Goal: Check status: Check status

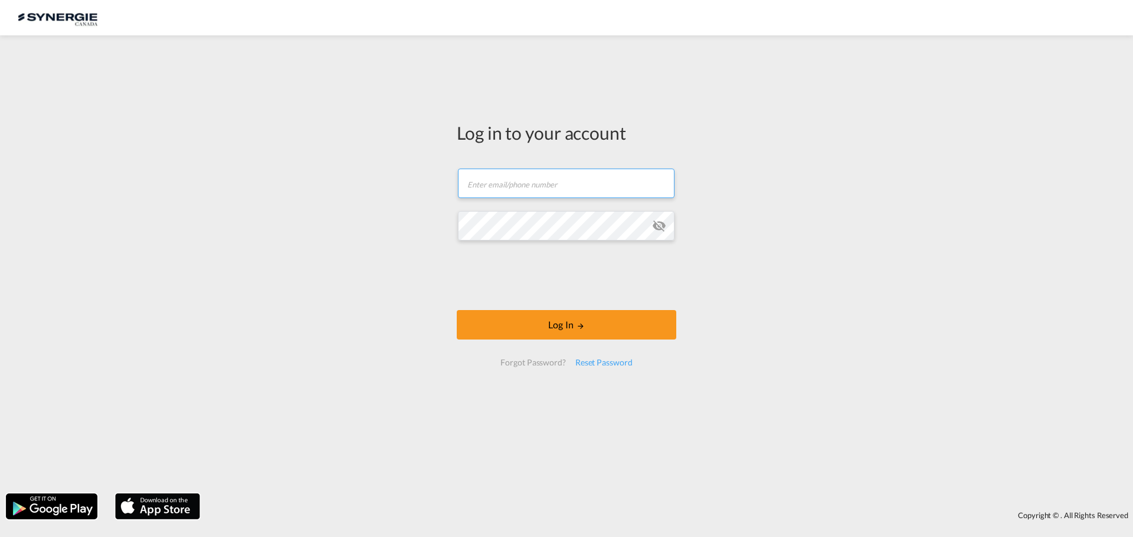
click at [596, 184] on input "text" at bounding box center [566, 183] width 216 height 29
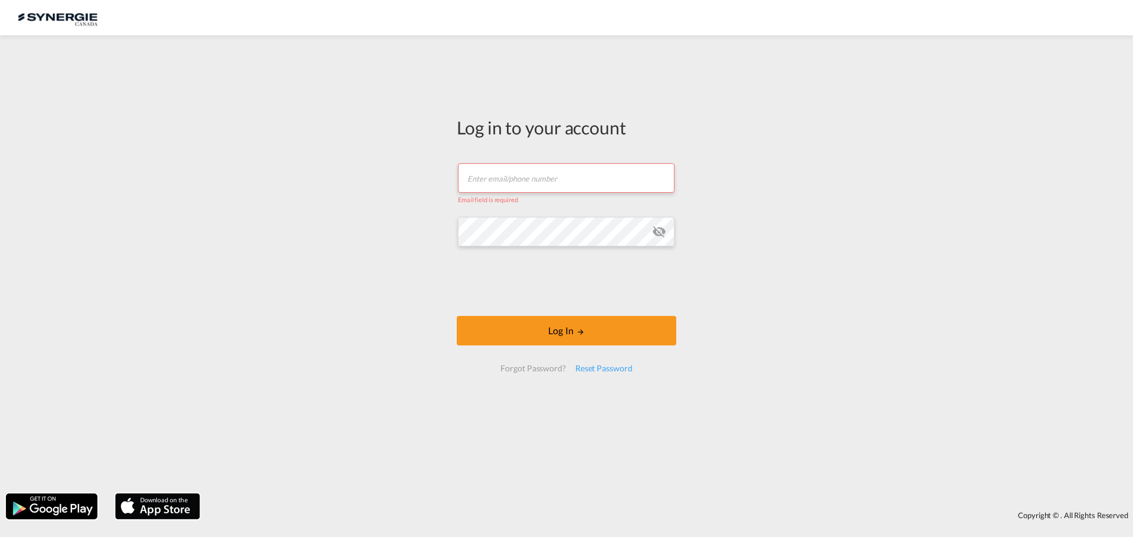
type input "[EMAIL_ADDRESS][DOMAIN_NAME]"
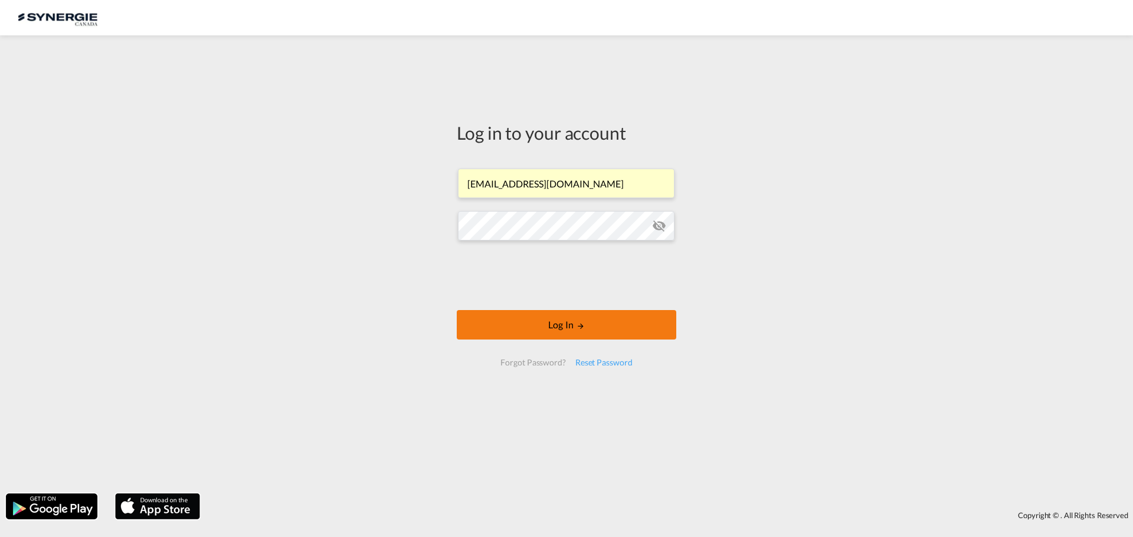
click at [537, 321] on button "Log In" at bounding box center [566, 324] width 219 height 29
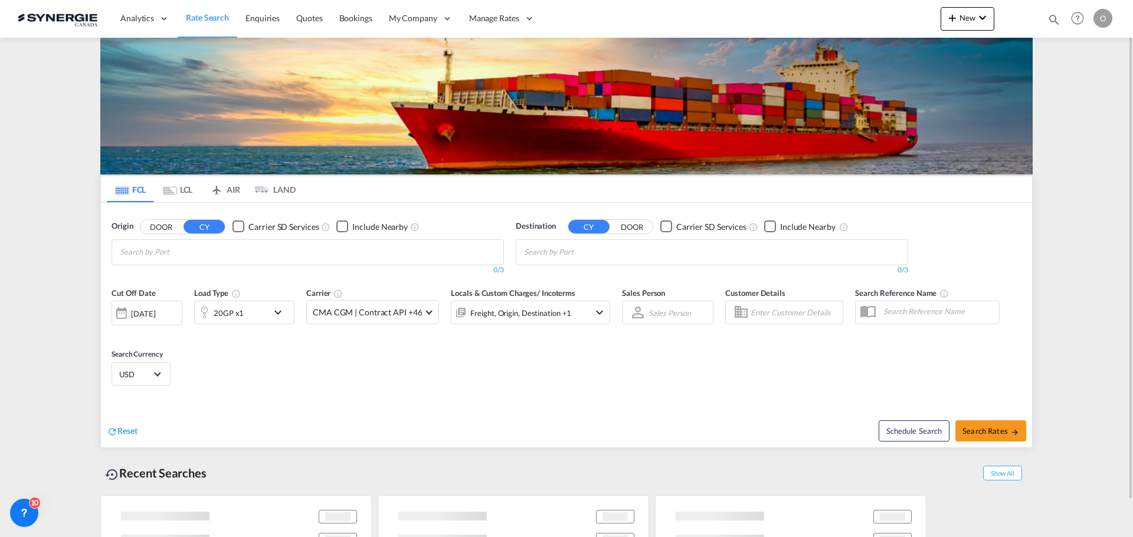
click at [1051, 14] on div "Bookings Quotes Enquiries Help Resources Product Release O My Profile Logout" at bounding box center [1077, 18] width 75 height 37
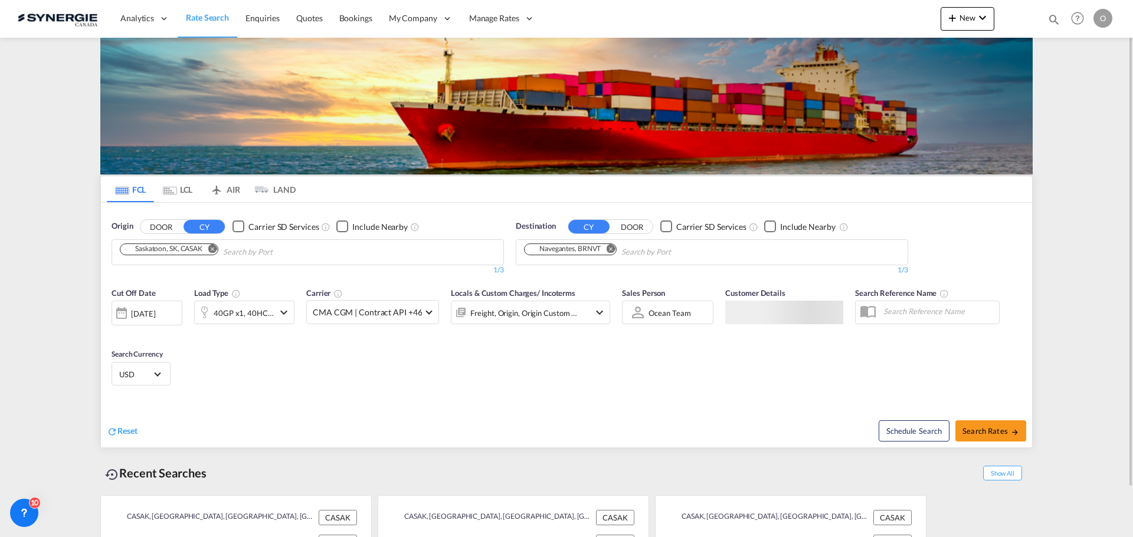
click at [1047, 17] on md-icon "icon-magnify" at bounding box center [1053, 19] width 13 height 13
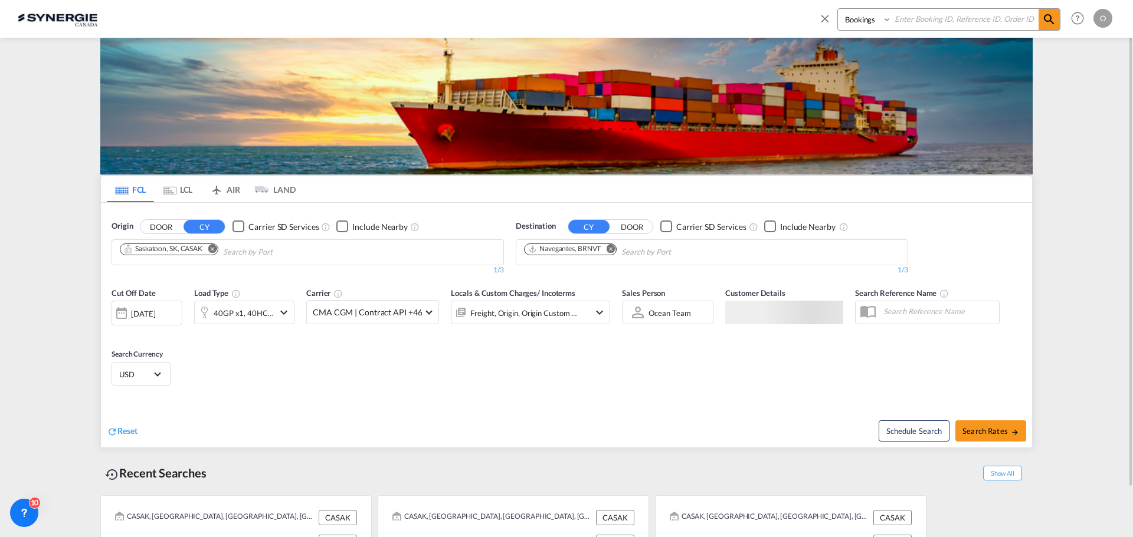
click at [855, 19] on select "Bookings Quotes Enquiries" at bounding box center [866, 19] width 56 height 21
select select "Quotes"
click at [838, 9] on select "Bookings Quotes Enquiries" at bounding box center [866, 19] width 56 height 21
click at [922, 17] on input at bounding box center [964, 19] width 147 height 21
paste input "SYC000014769"
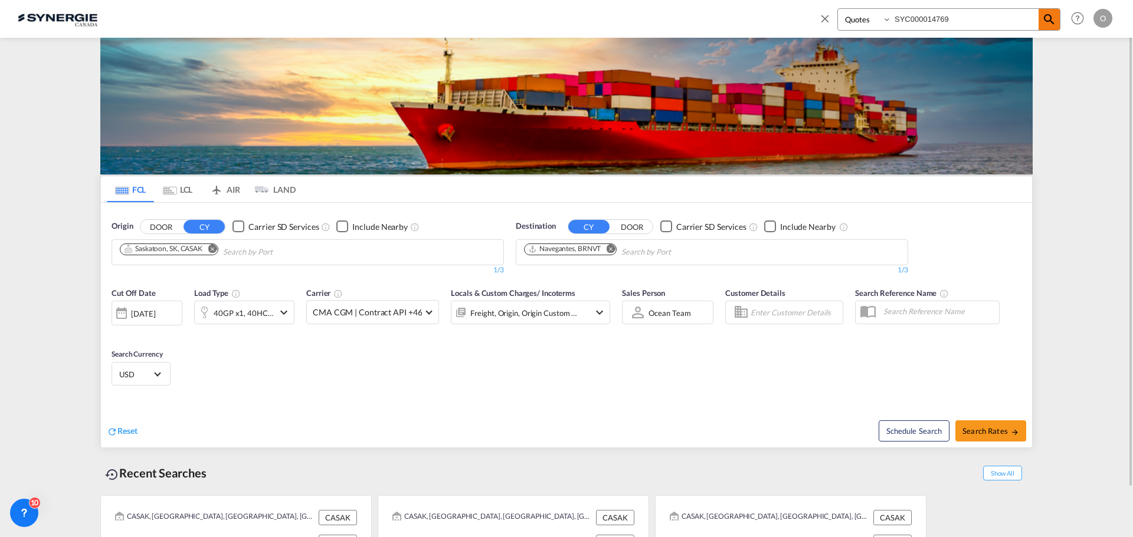
click at [1041, 19] on span at bounding box center [1048, 19] width 21 height 21
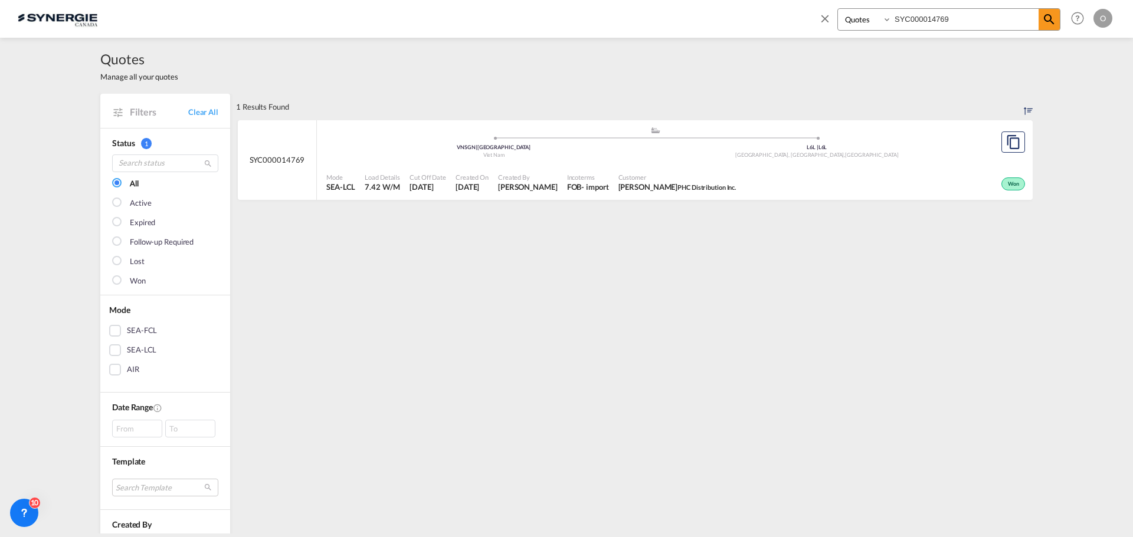
click at [636, 188] on span "Claudio Quaglieri PHC Distribution Inc." at bounding box center [677, 187] width 118 height 11
click at [915, 14] on input "SYC000014769" at bounding box center [964, 19] width 147 height 21
paste input "N100037"
click at [1056, 19] on span at bounding box center [1048, 19] width 21 height 21
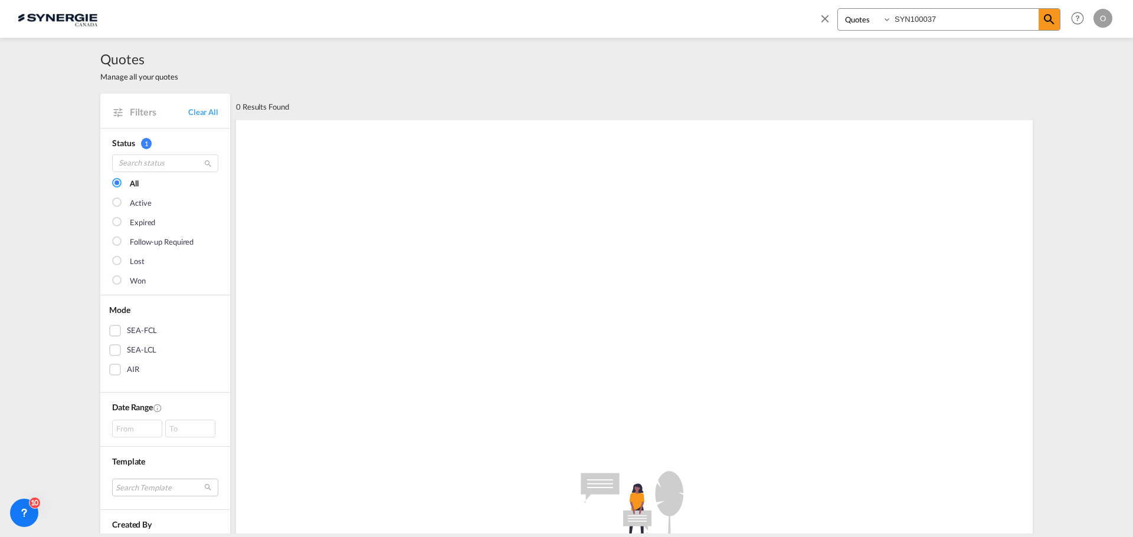
click at [914, 17] on input "SYN100037" at bounding box center [964, 19] width 147 height 21
type input "SYN1000037"
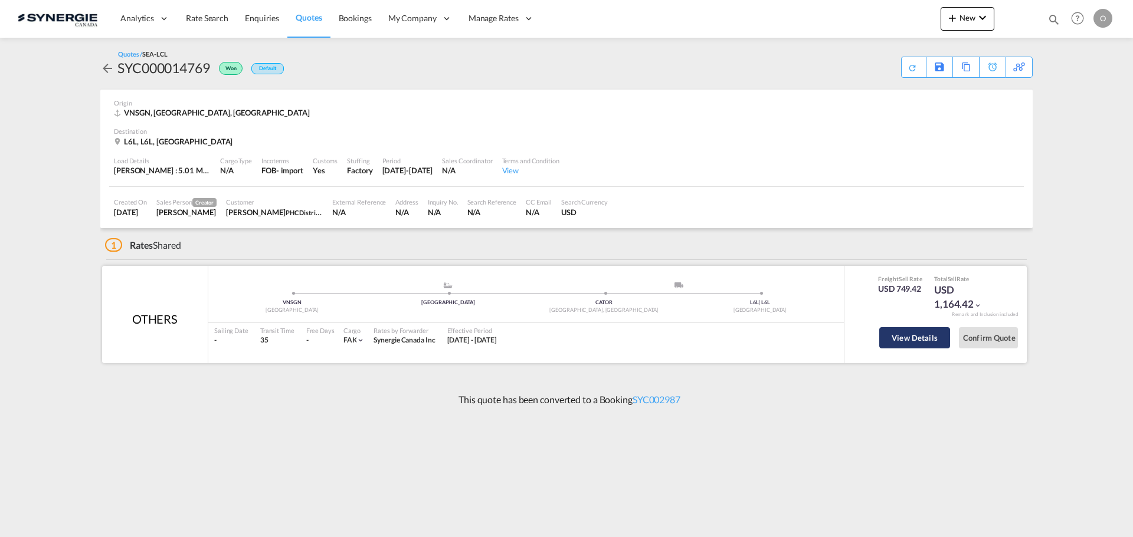
click at [907, 337] on button "View Details" at bounding box center [914, 337] width 71 height 21
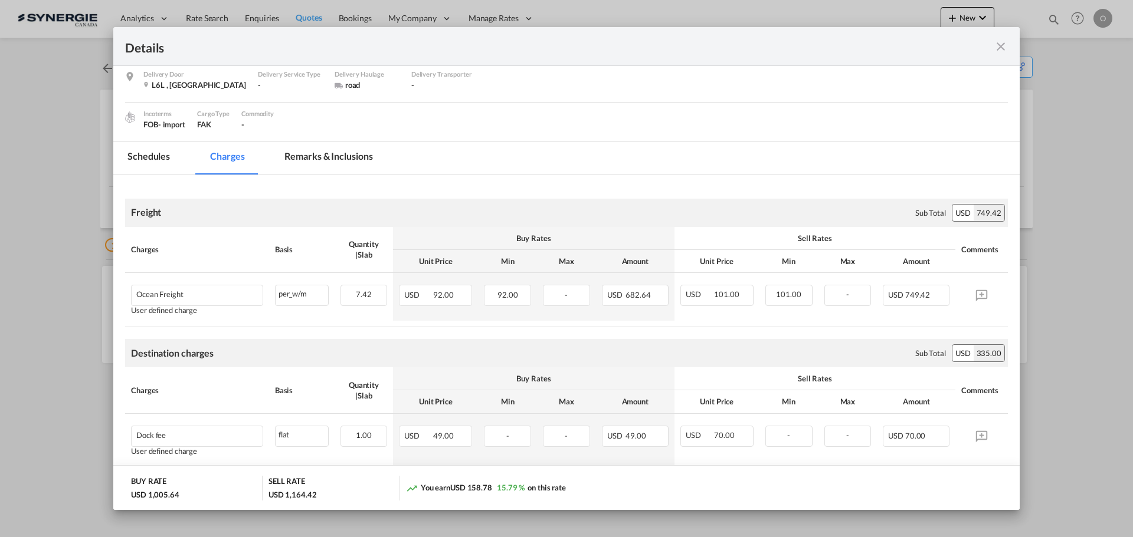
scroll to position [177, 0]
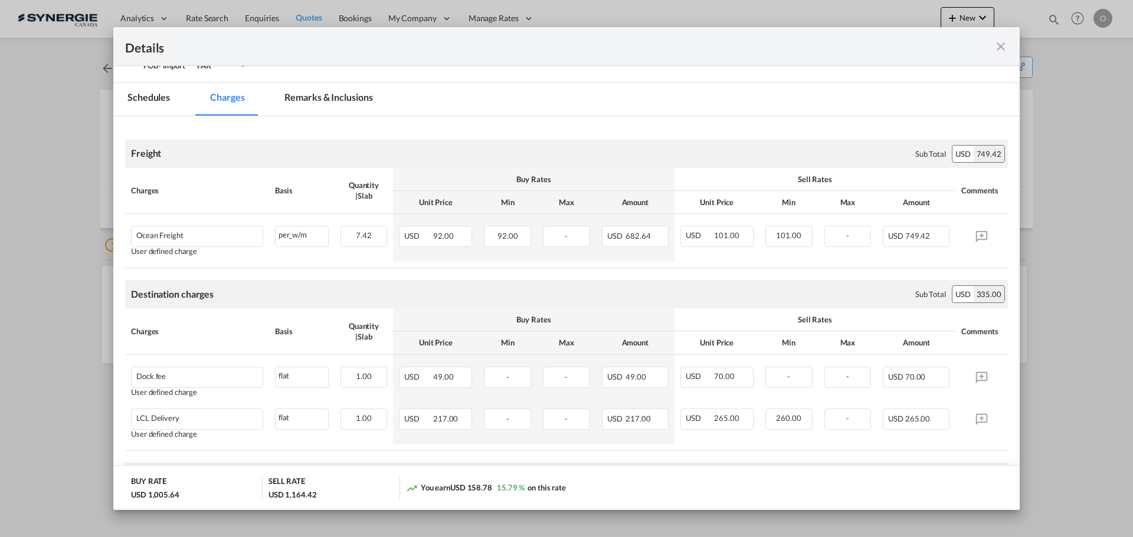
click at [996, 44] on md-icon "icon-close fg-AAA8AD m-0 cursor" at bounding box center [1000, 47] width 14 height 14
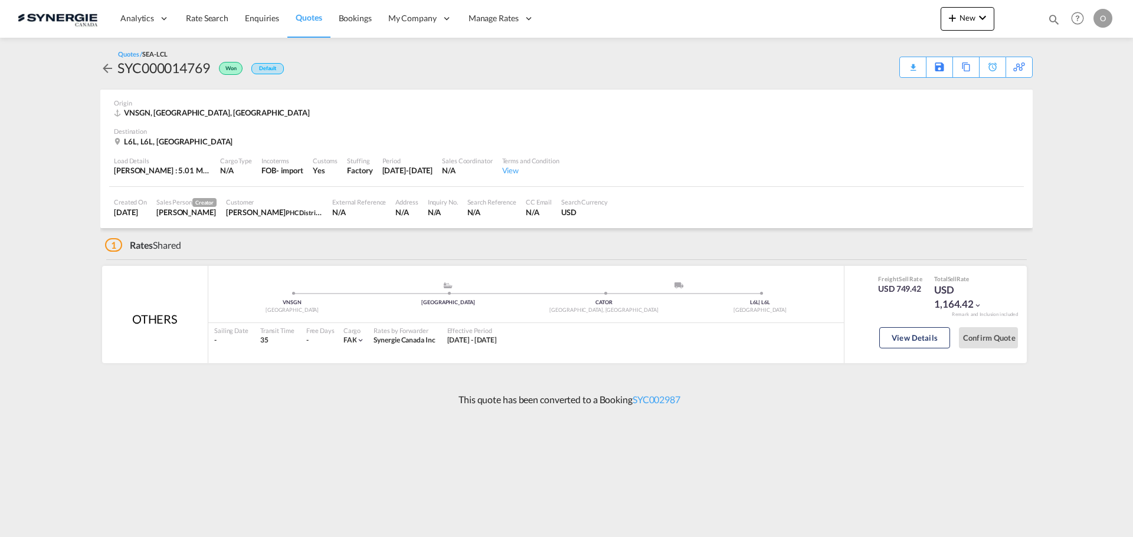
click at [1041, 15] on div "Bookings Quotes Enquiries Help Resources Product Release O My Profile Logout" at bounding box center [1077, 18] width 75 height 37
click at [977, 17] on md-icon "icon-chevron-down" at bounding box center [982, 18] width 14 height 14
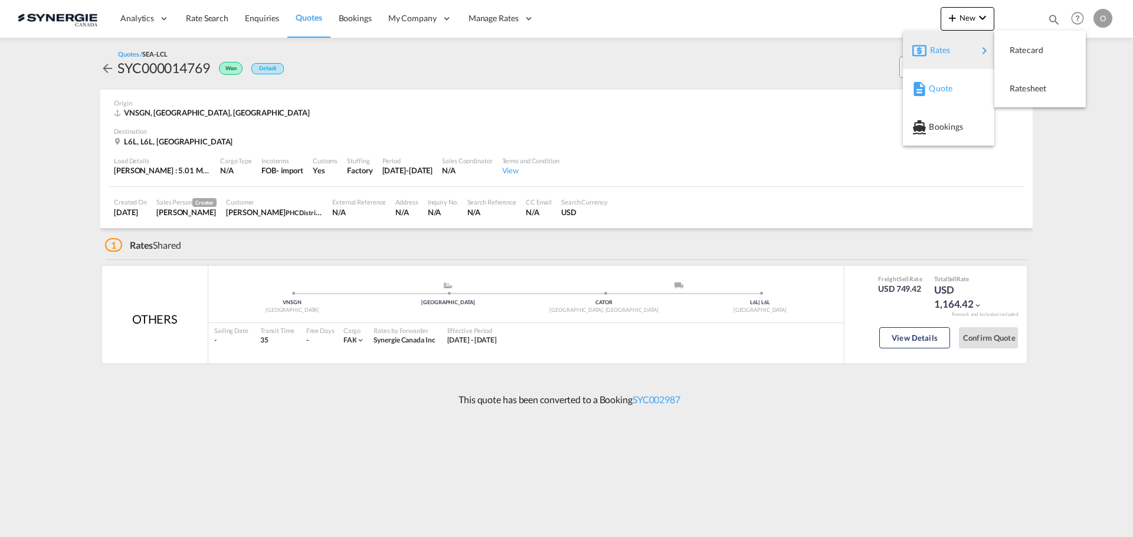
click at [938, 93] on span "Quote" at bounding box center [934, 89] width 13 height 24
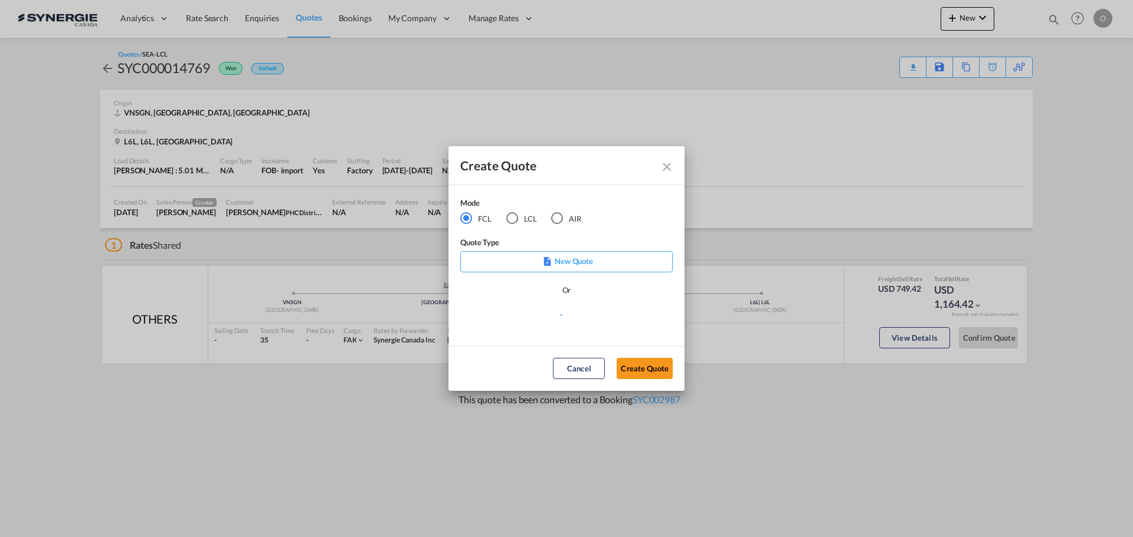
click at [668, 168] on md-icon "Close dialog" at bounding box center [666, 167] width 14 height 14
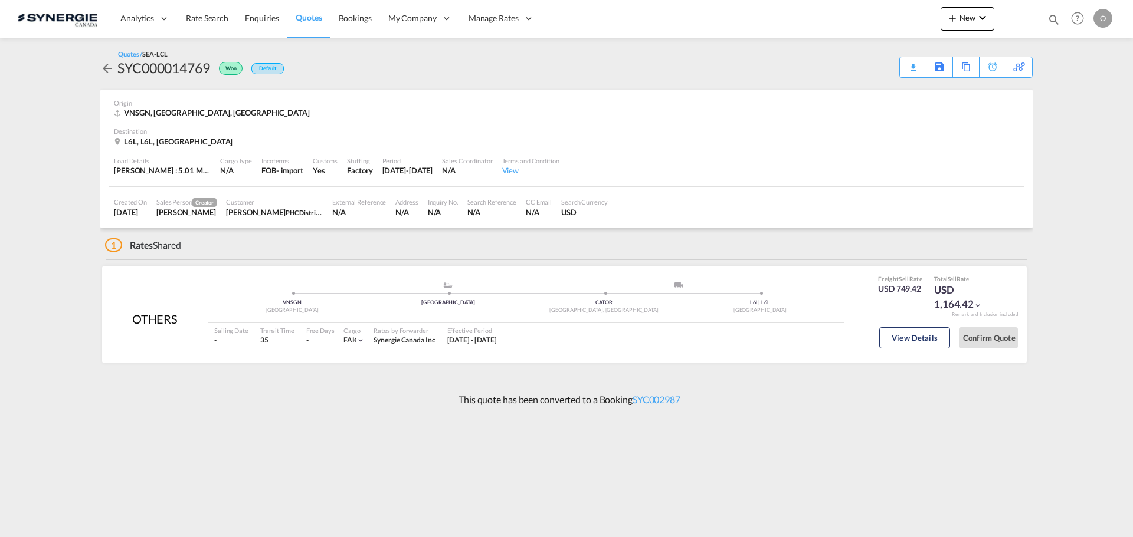
click at [56, 19] on img at bounding box center [58, 18] width 80 height 27
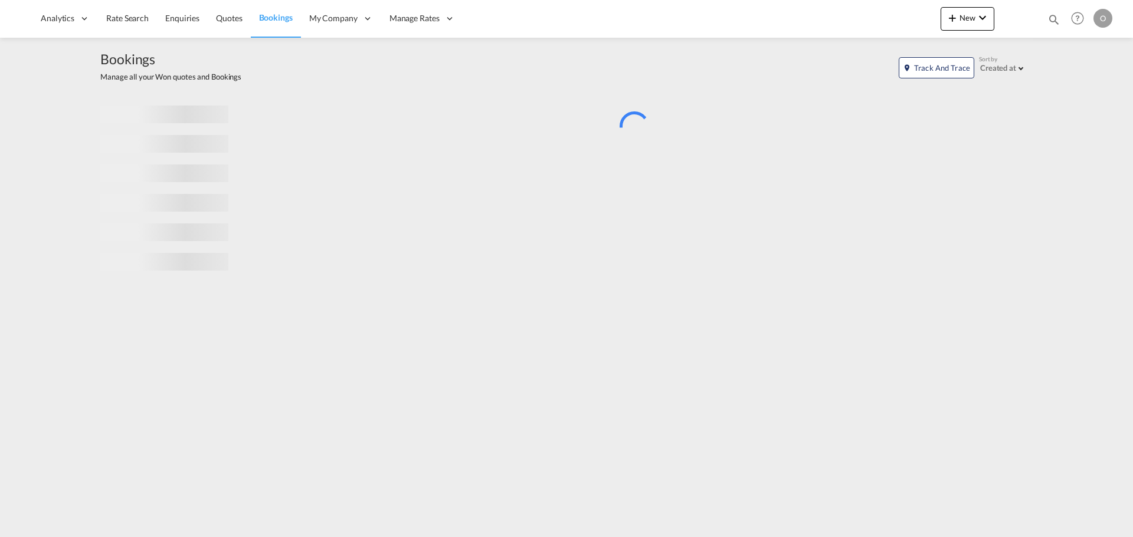
click at [1053, 15] on md-icon "icon-magnify" at bounding box center [1053, 19] width 13 height 13
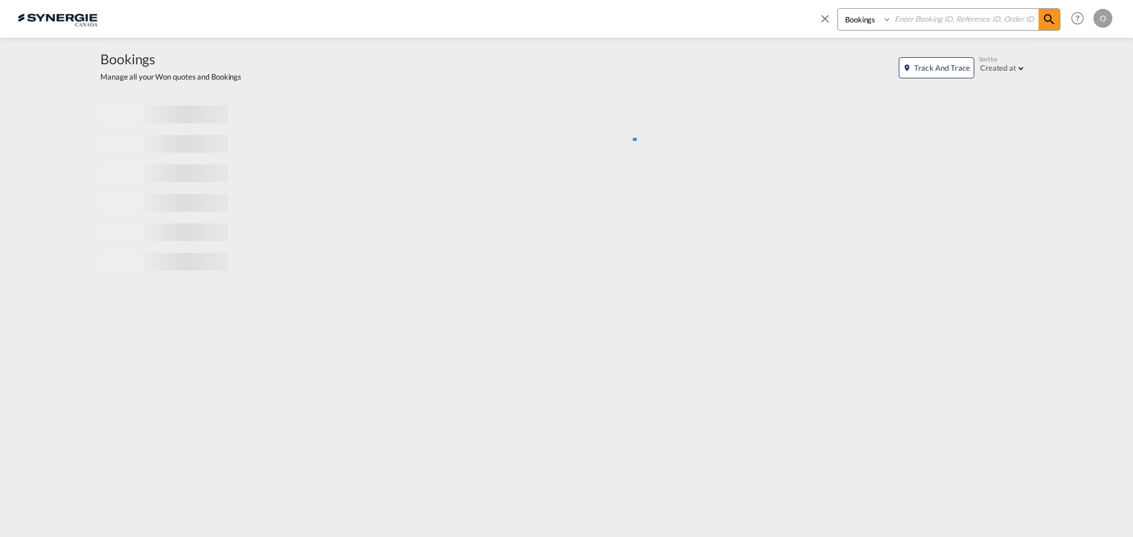
click at [867, 27] on select "Bookings Quotes Enquiries" at bounding box center [866, 19] width 56 height 21
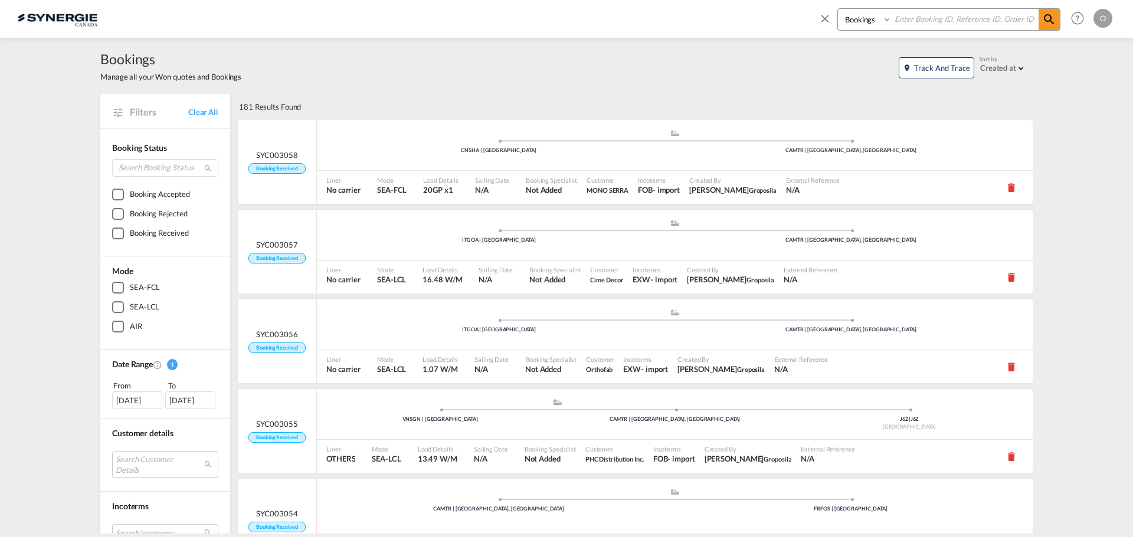
select select "Quotes"
click at [838, 9] on select "Bookings Quotes Enquiries" at bounding box center [866, 19] width 56 height 21
click at [921, 17] on input at bounding box center [964, 19] width 147 height 21
paste input "SYC000014042"
type input "SYC000014042"
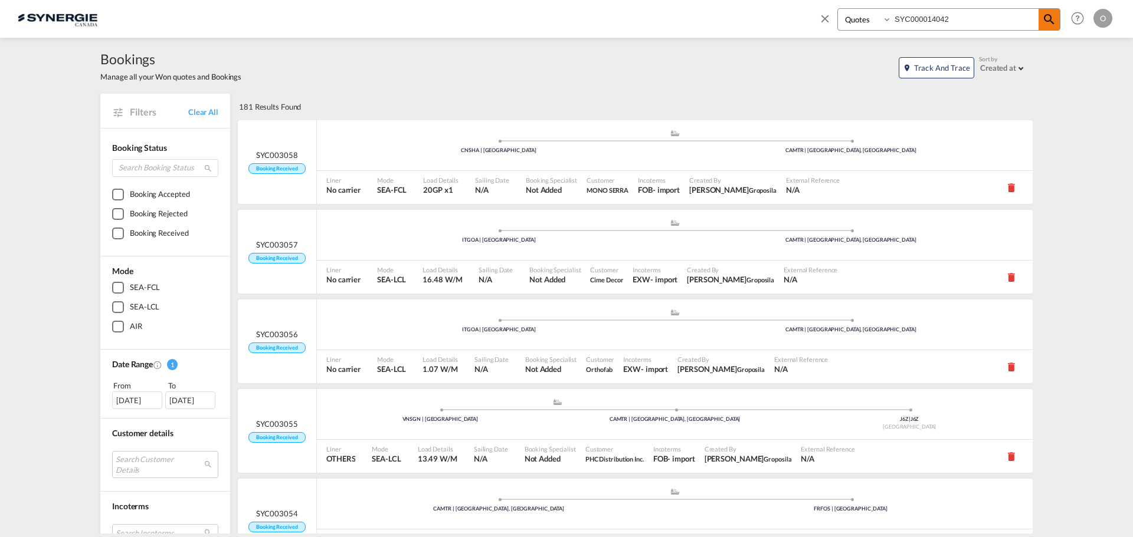
click at [1052, 21] on md-icon "icon-magnify" at bounding box center [1049, 19] width 14 height 14
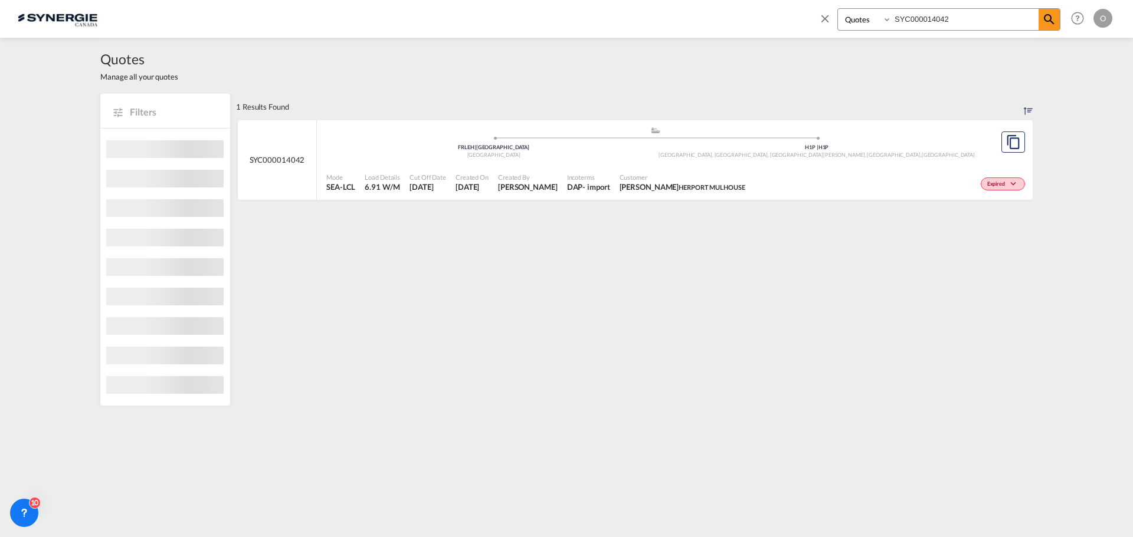
click at [609, 185] on div "- import" at bounding box center [595, 187] width 27 height 11
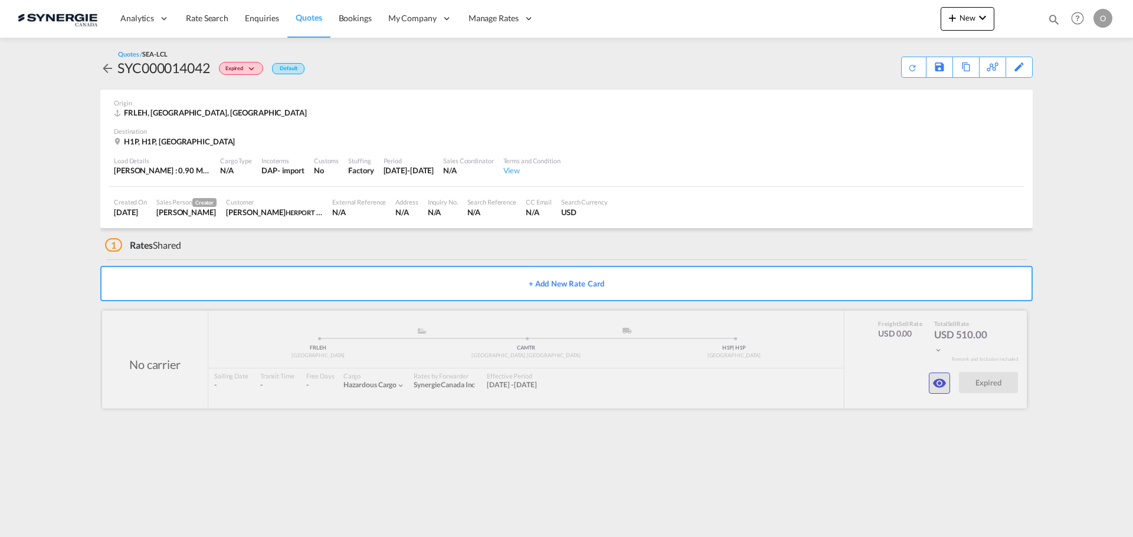
click at [936, 386] on md-icon "icon-eye" at bounding box center [939, 383] width 14 height 14
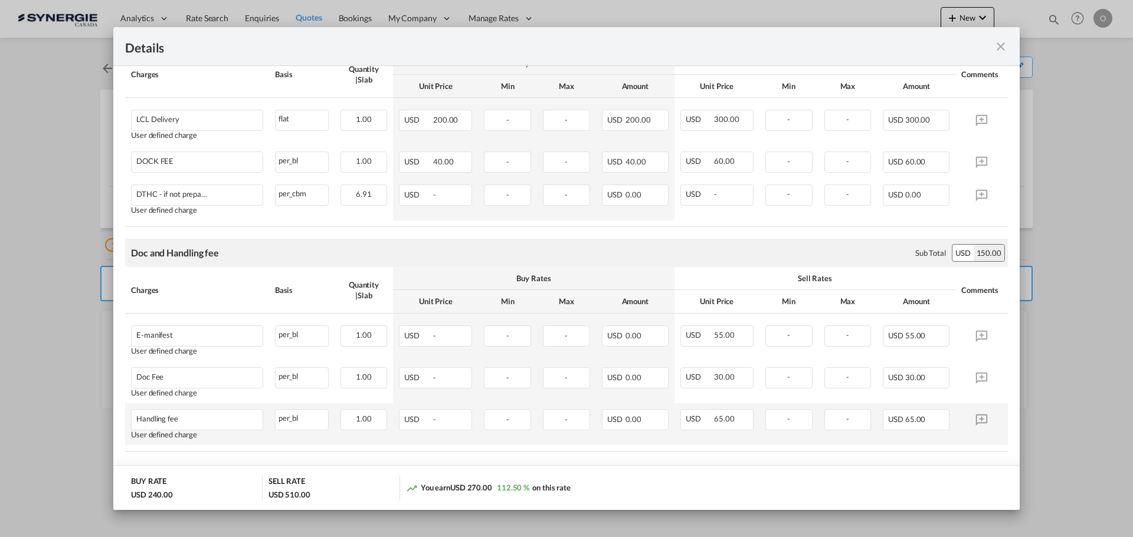
scroll to position [315, 0]
